Goal: Information Seeking & Learning: Learn about a topic

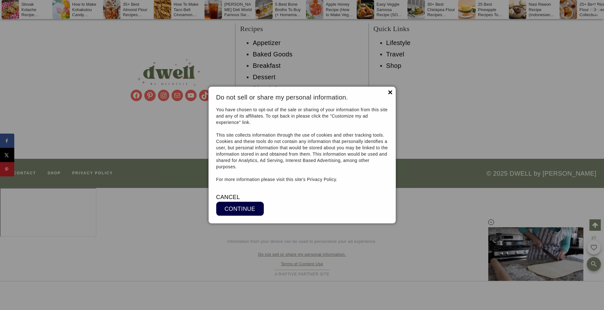
scroll to position [7698, 0]
